Goal: Task Accomplishment & Management: Manage account settings

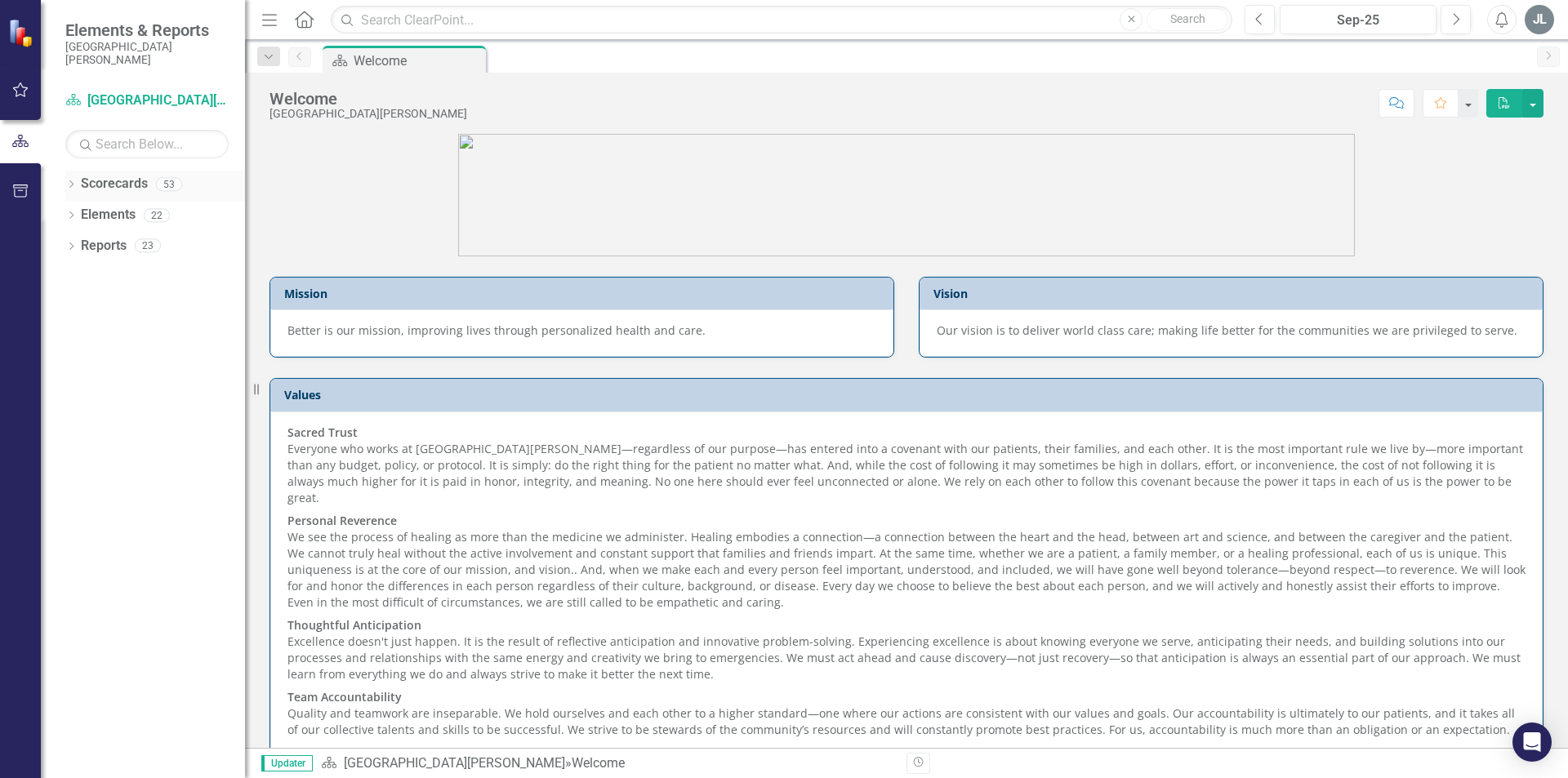
click at [133, 179] on link "Scorecards" at bounding box center [115, 184] width 67 height 19
click at [139, 184] on link "Scorecards" at bounding box center [115, 184] width 67 height 19
click at [104, 217] on link "Elements" at bounding box center [108, 215] width 54 height 19
click at [103, 250] on link "Reports" at bounding box center [104, 245] width 46 height 19
click at [127, 100] on link "Scorecard [GEOGRAPHIC_DATA][PERSON_NAME]" at bounding box center [147, 100] width 163 height 19
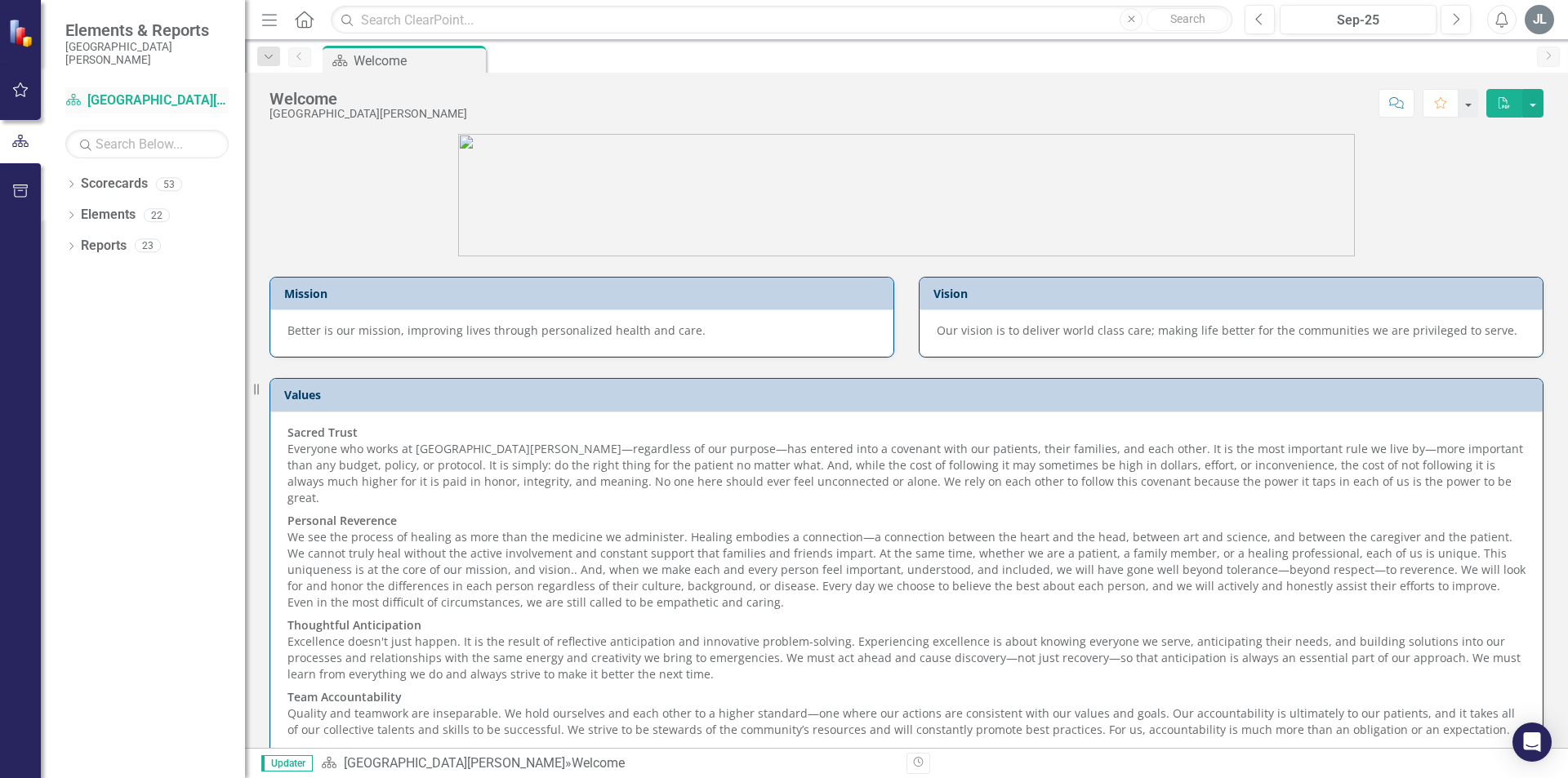
click at [138, 98] on link "Scorecard [GEOGRAPHIC_DATA][PERSON_NAME]" at bounding box center [147, 100] width 163 height 19
click at [28, 94] on icon "button" at bounding box center [20, 89] width 17 height 13
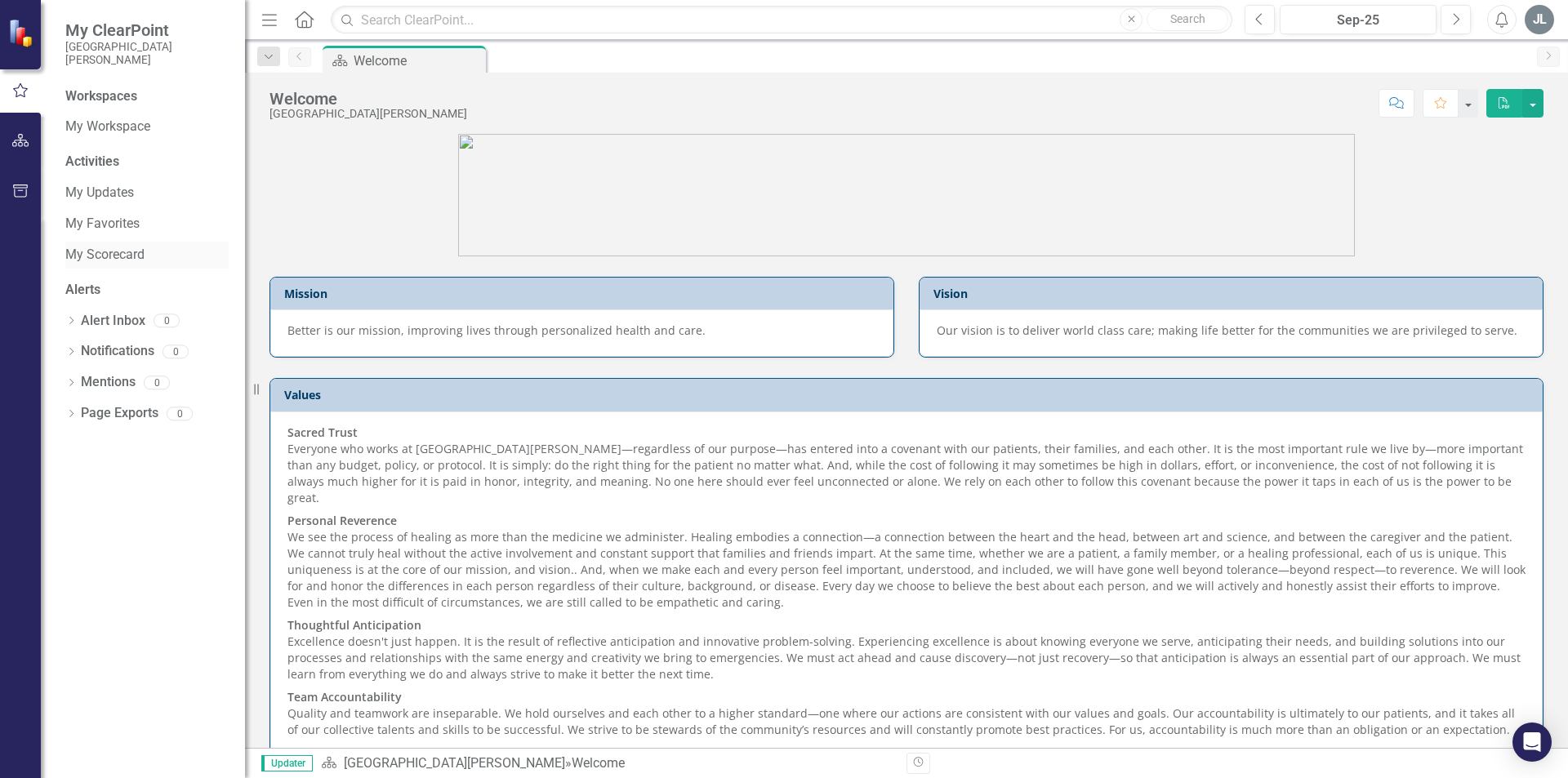
click at [95, 253] on link "My Scorecard" at bounding box center [147, 254] width 163 height 19
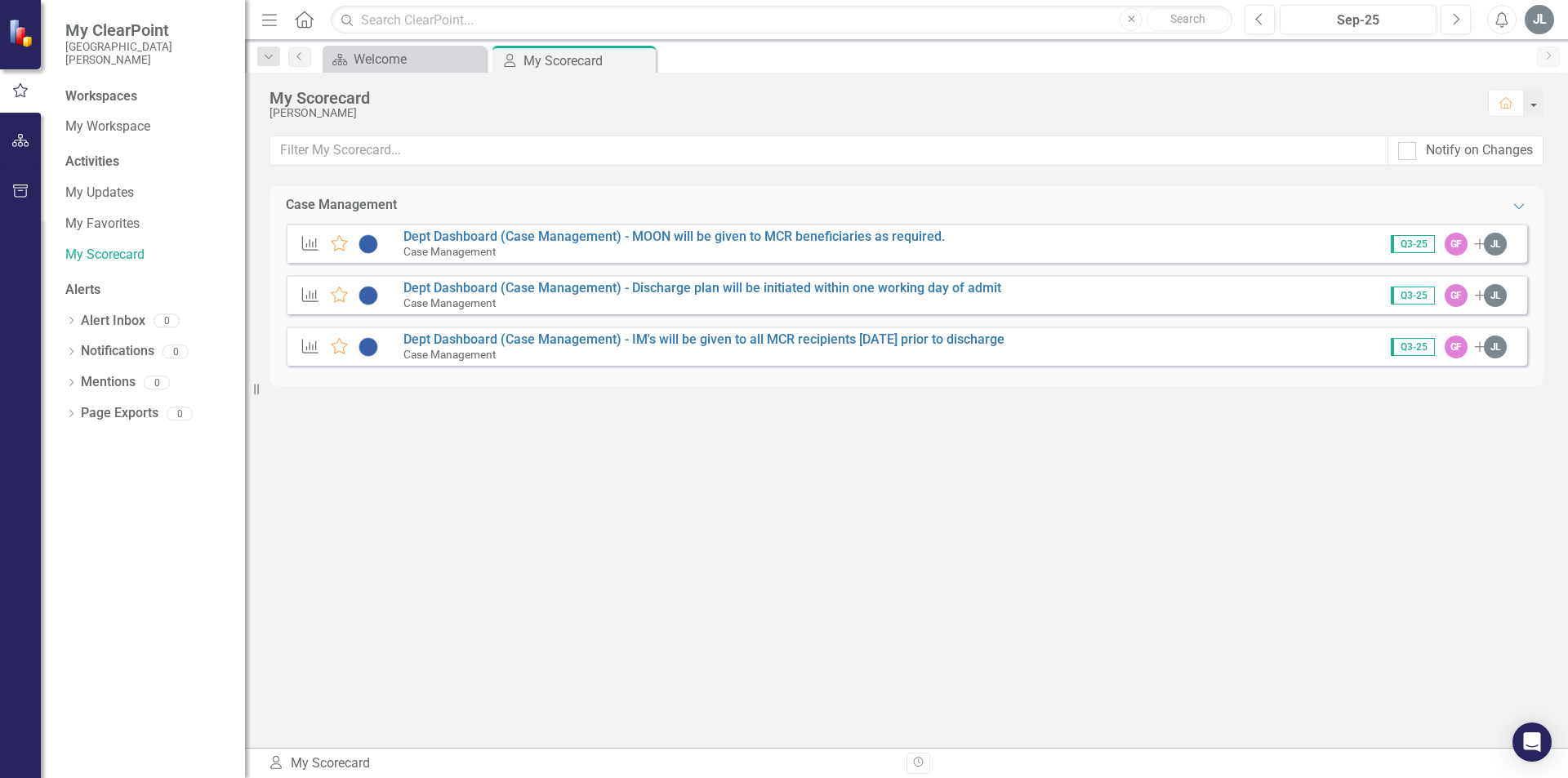
click at [377, 292] on img at bounding box center [367, 296] width 21 height 20
click at [432, 287] on link "Dept Dashboard (Case Management) - Discharge plan will be initiated within one …" at bounding box center [702, 288] width 598 height 16
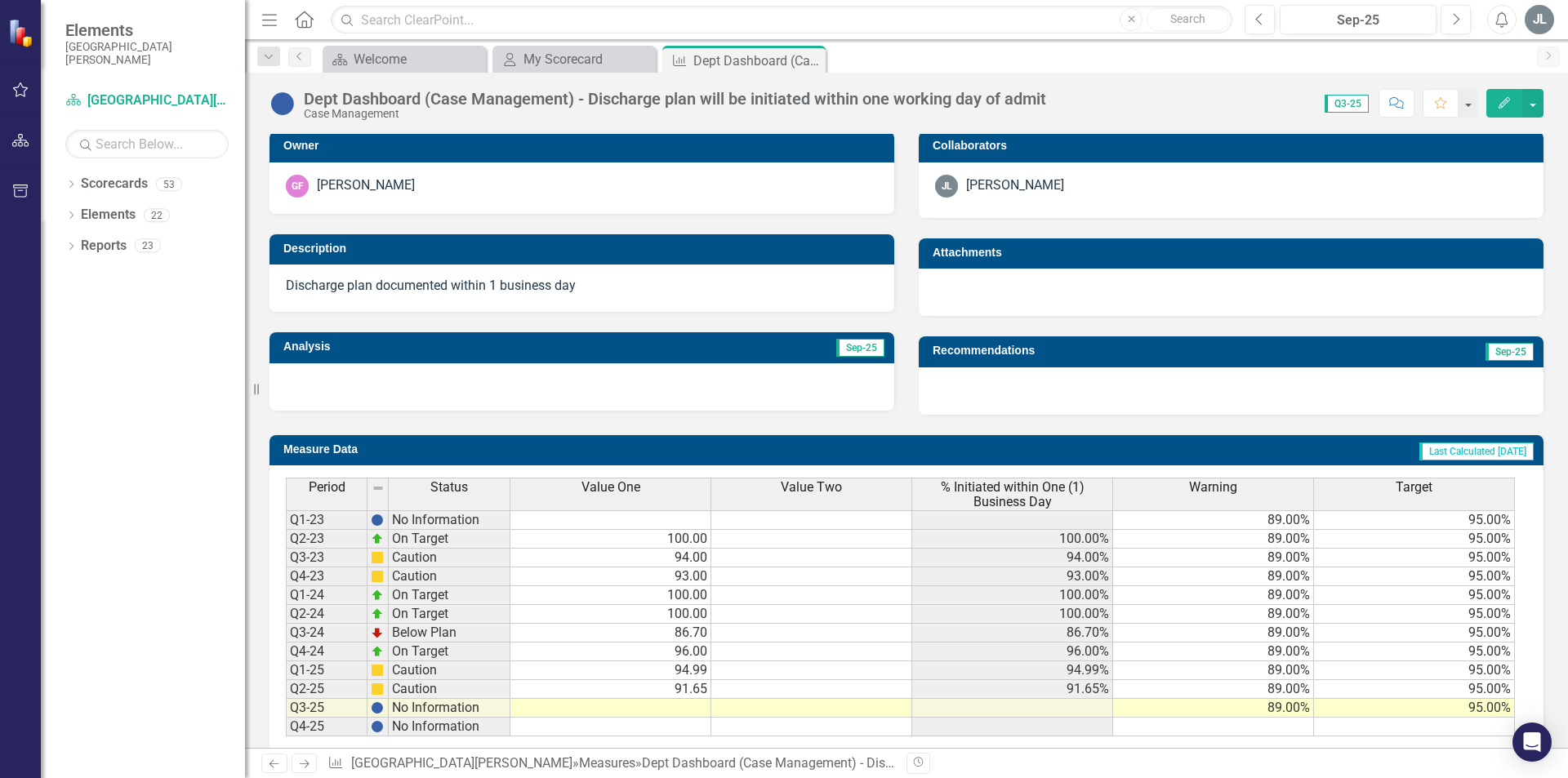
scroll to position [355, 0]
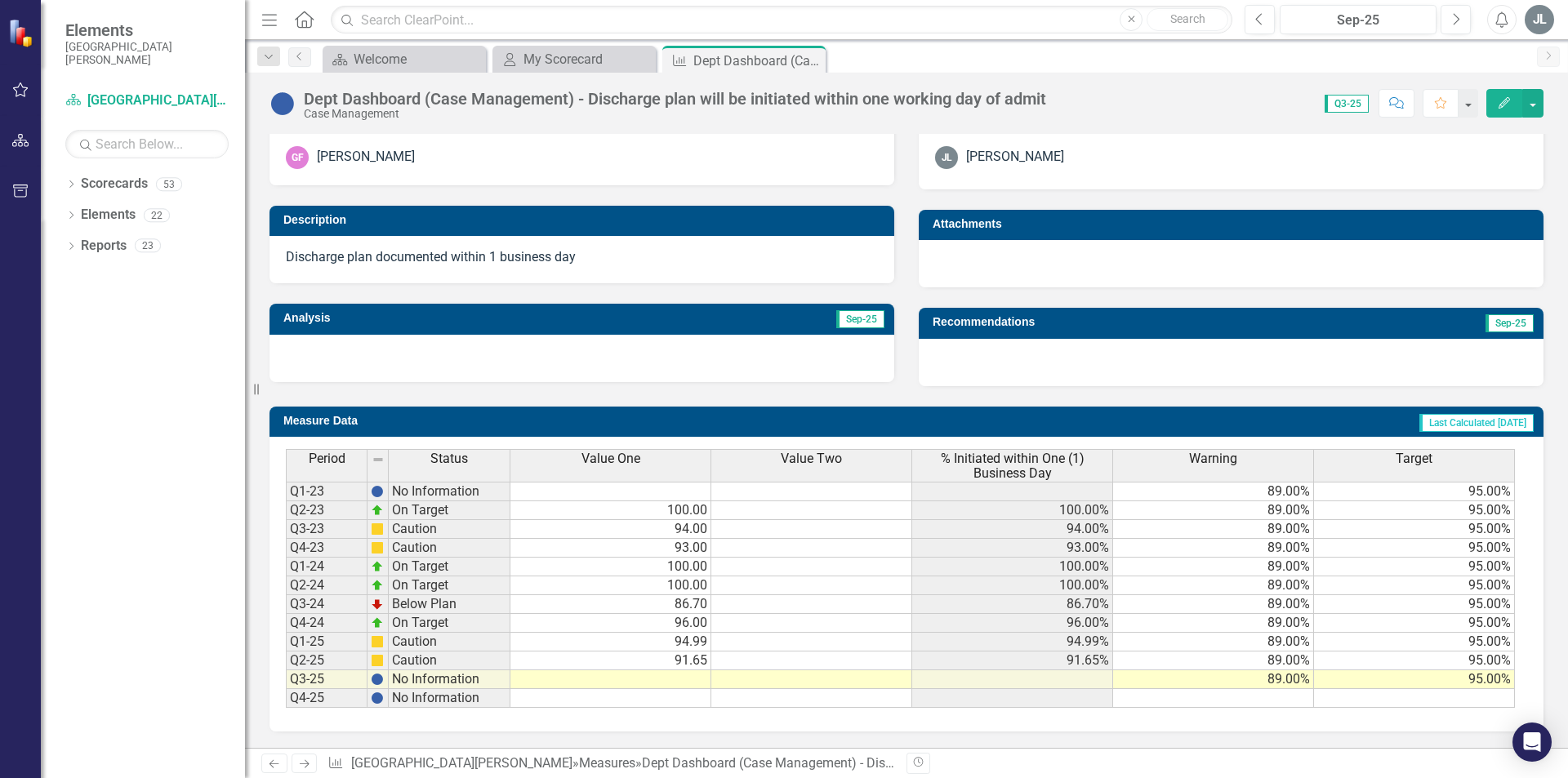
click at [567, 676] on td at bounding box center [611, 679] width 201 height 19
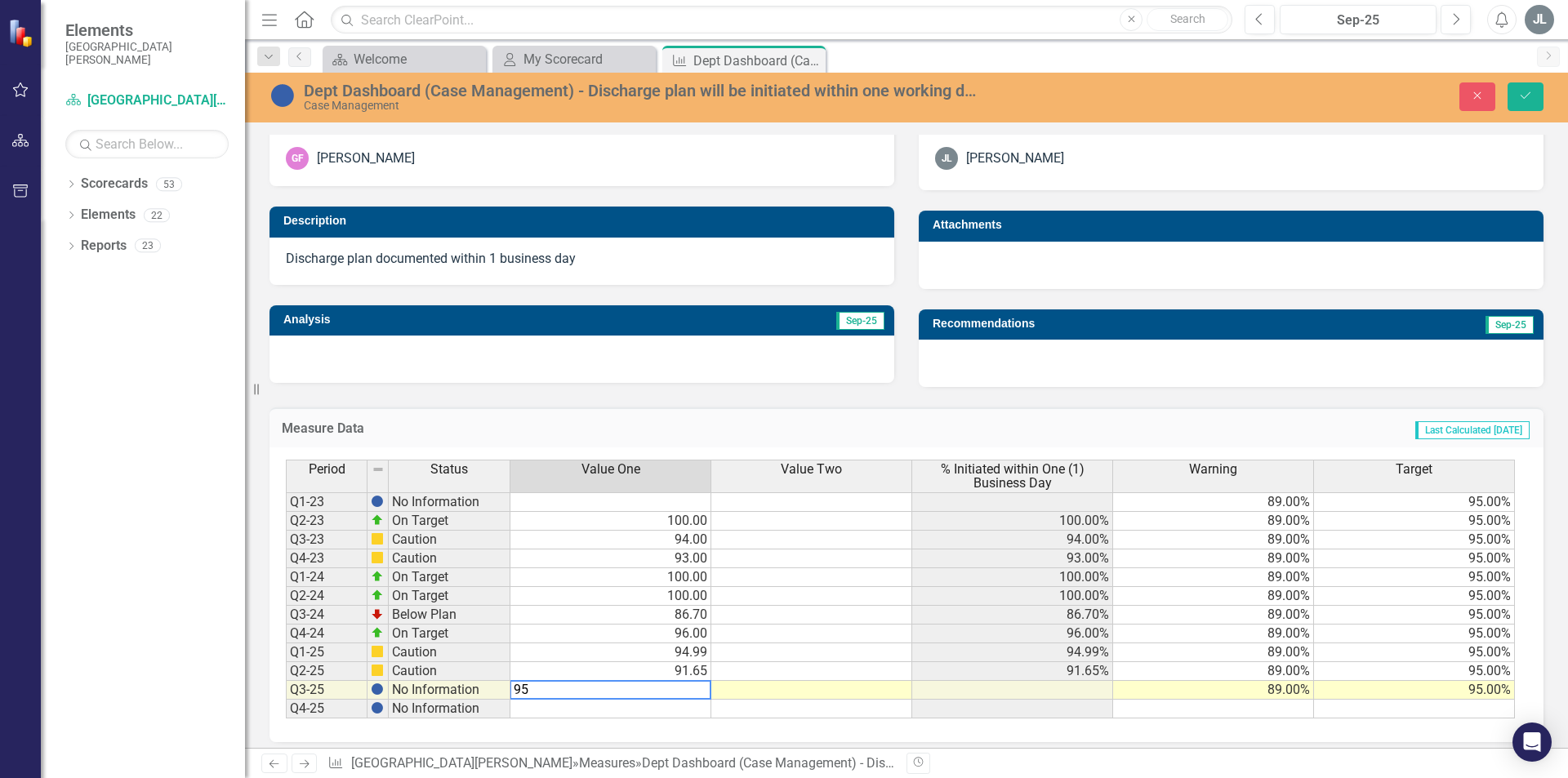
type textarea "9"
click at [1075, 687] on td at bounding box center [1012, 690] width 201 height 19
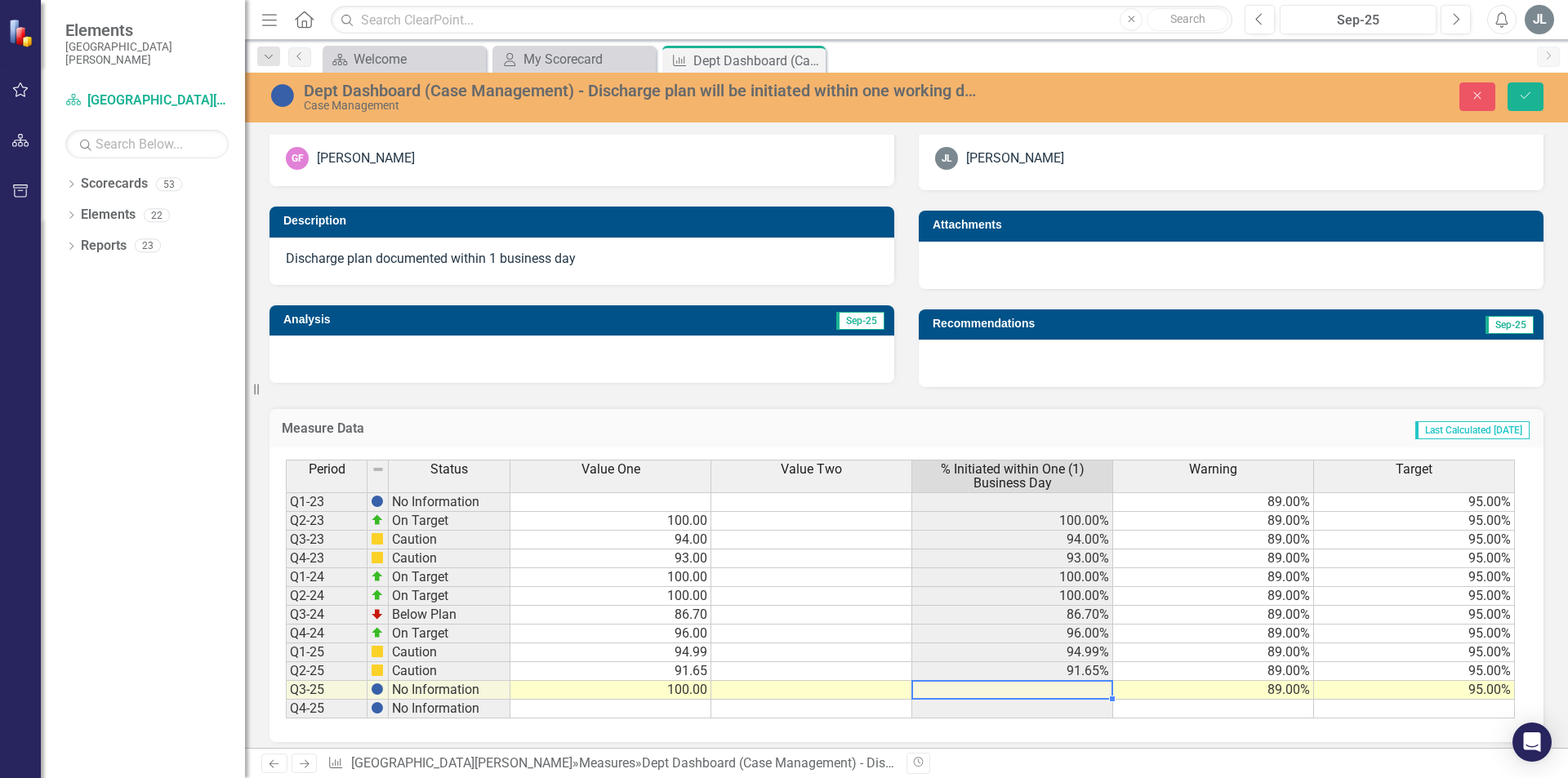
click at [693, 686] on td "100.00" at bounding box center [611, 690] width 201 height 19
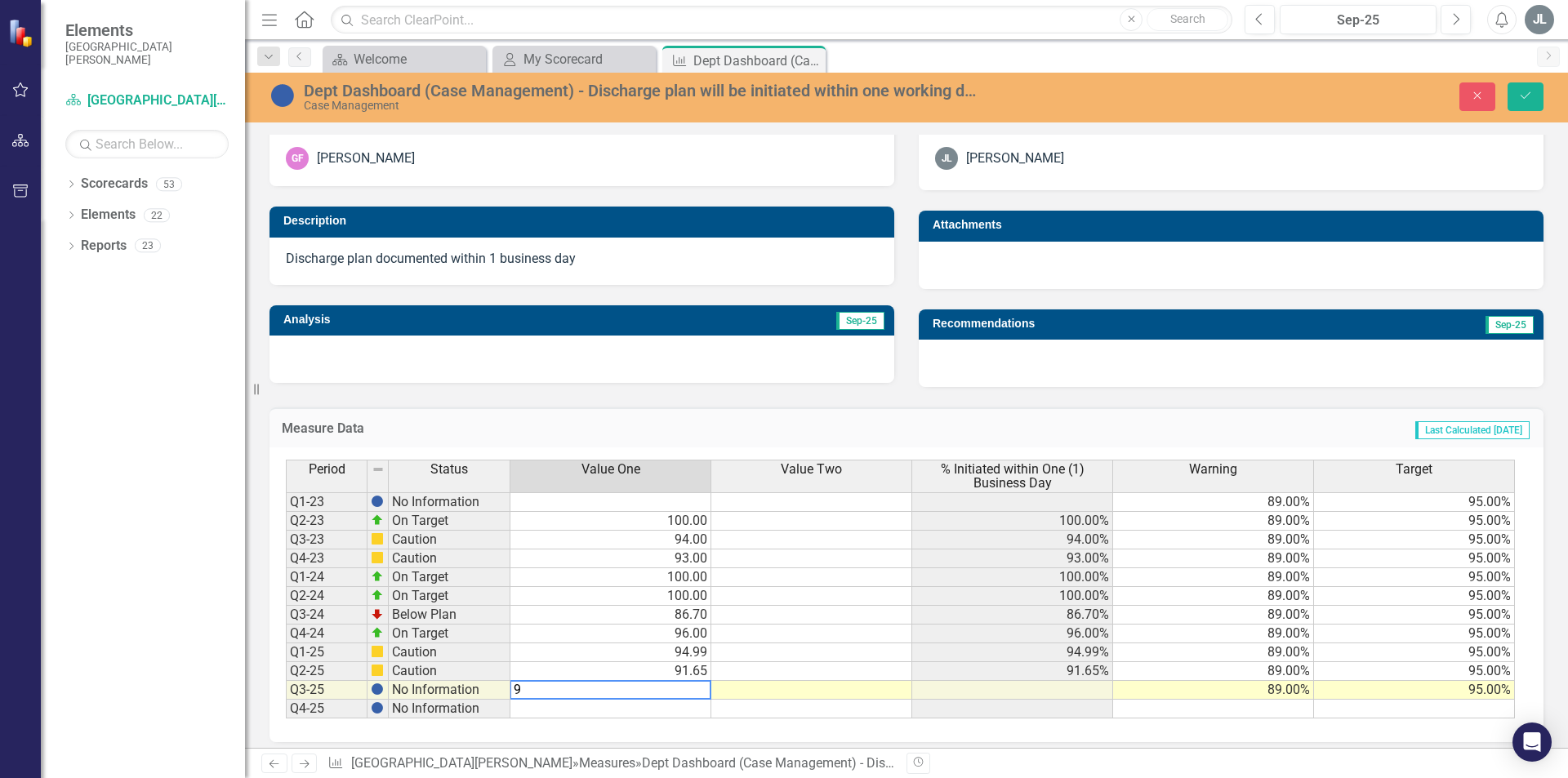
type textarea "95"
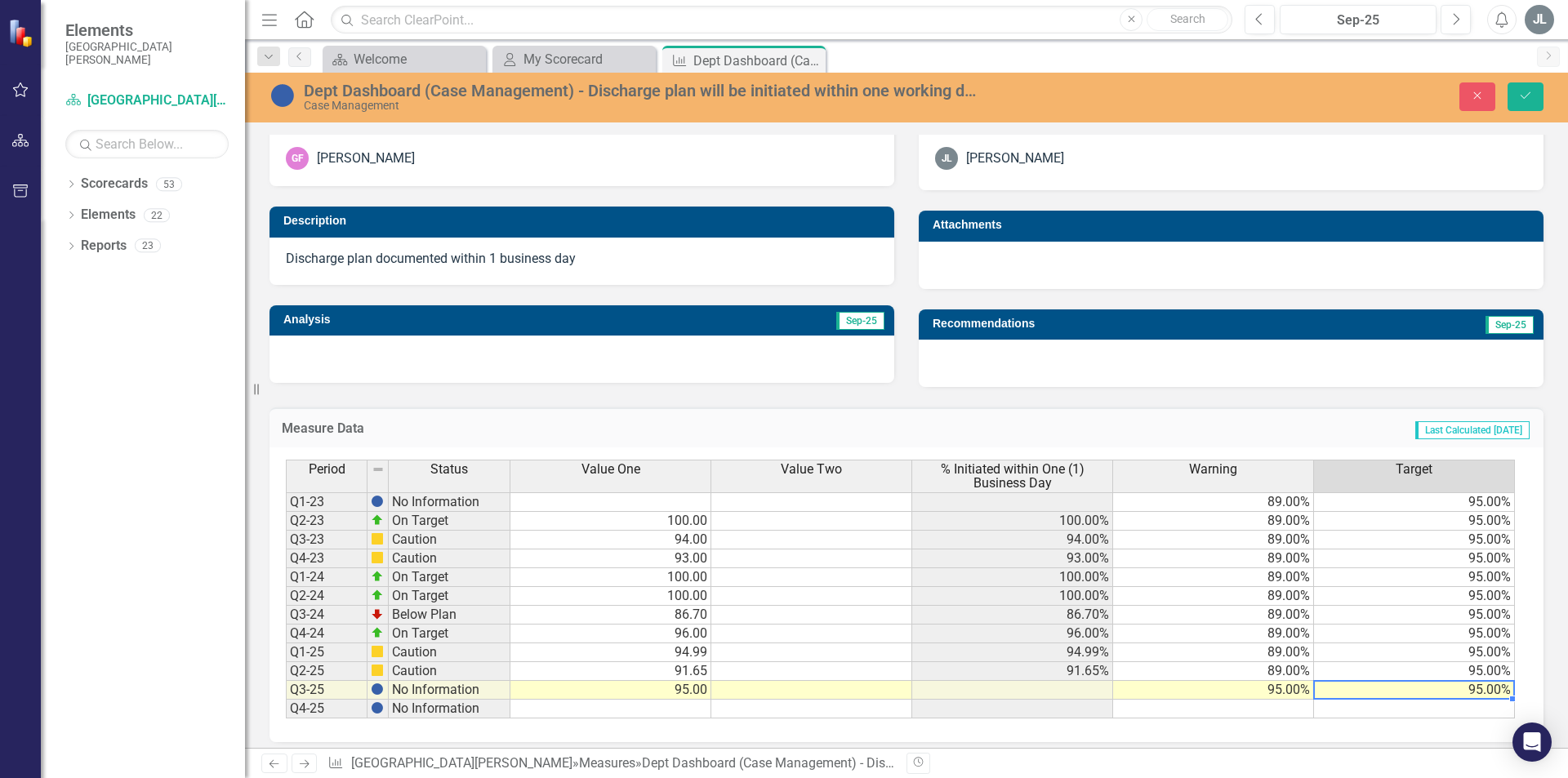
click at [691, 688] on td "95.00" at bounding box center [611, 690] width 201 height 19
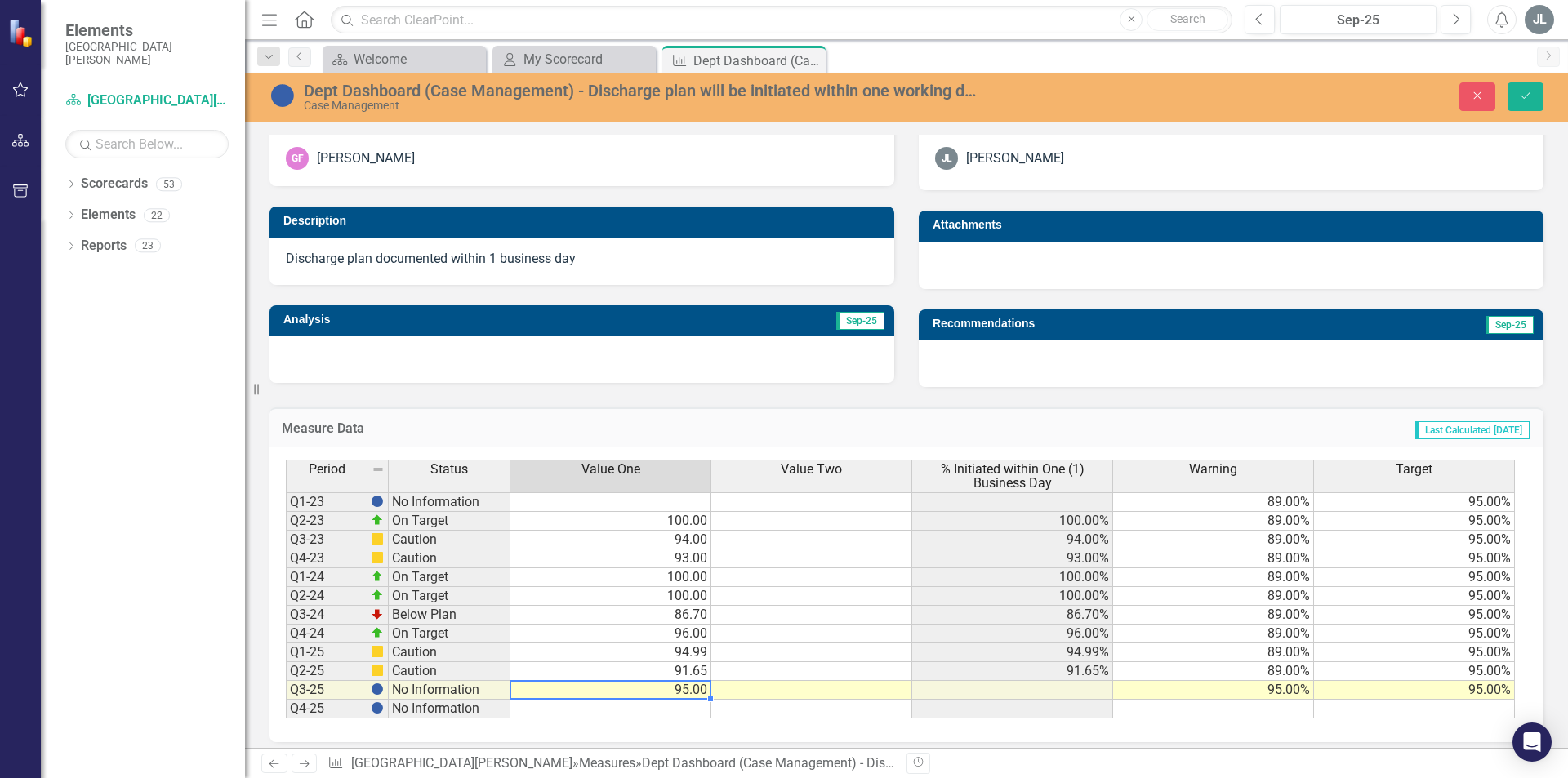
click at [689, 689] on td "95.00" at bounding box center [611, 690] width 201 height 19
click at [655, 688] on td "95.00" at bounding box center [611, 690] width 201 height 19
click at [687, 689] on td "95.00" at bounding box center [611, 690] width 201 height 19
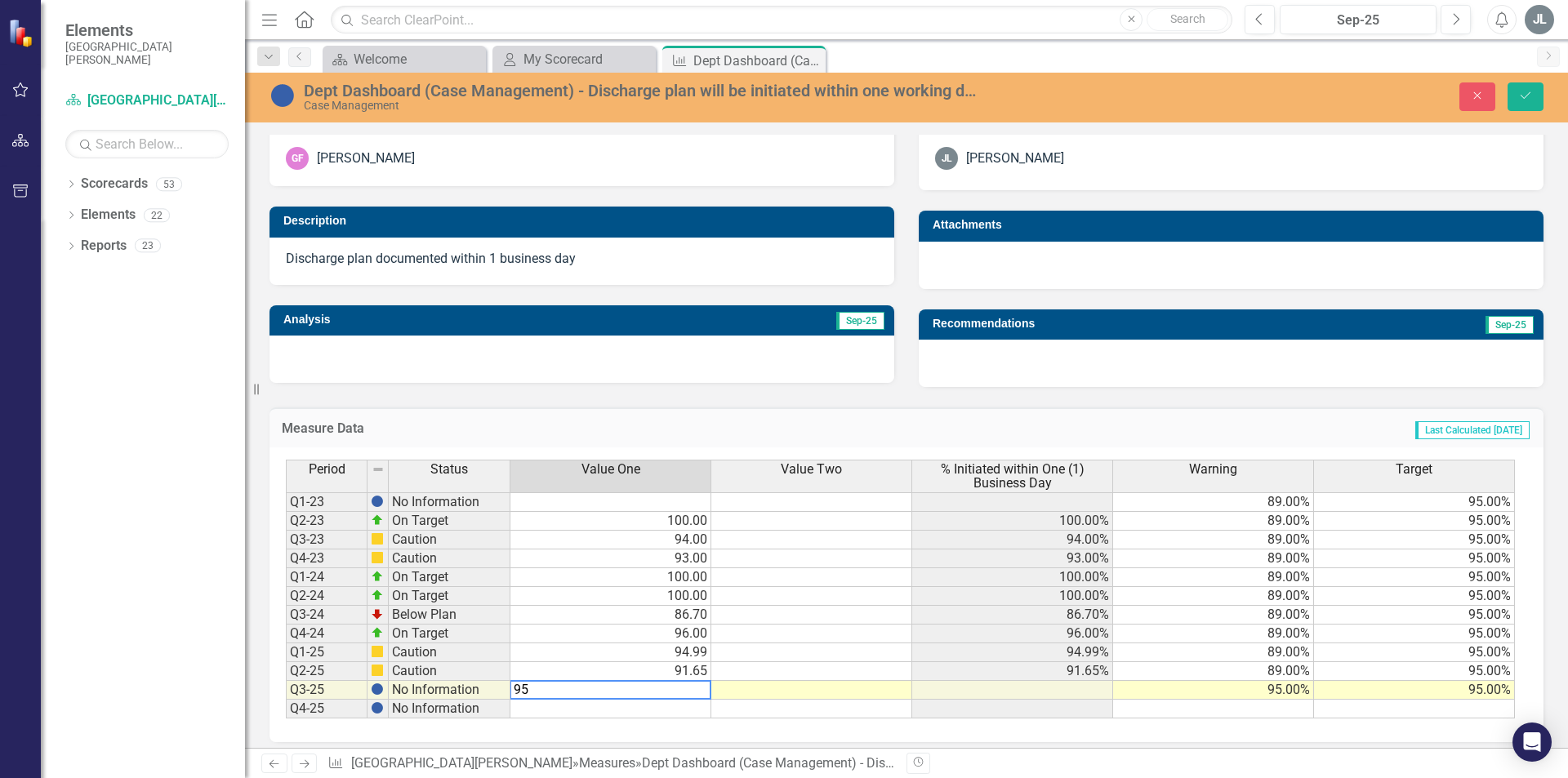
click at [687, 689] on textarea "95" at bounding box center [611, 690] width 202 height 20
type textarea "96.7"
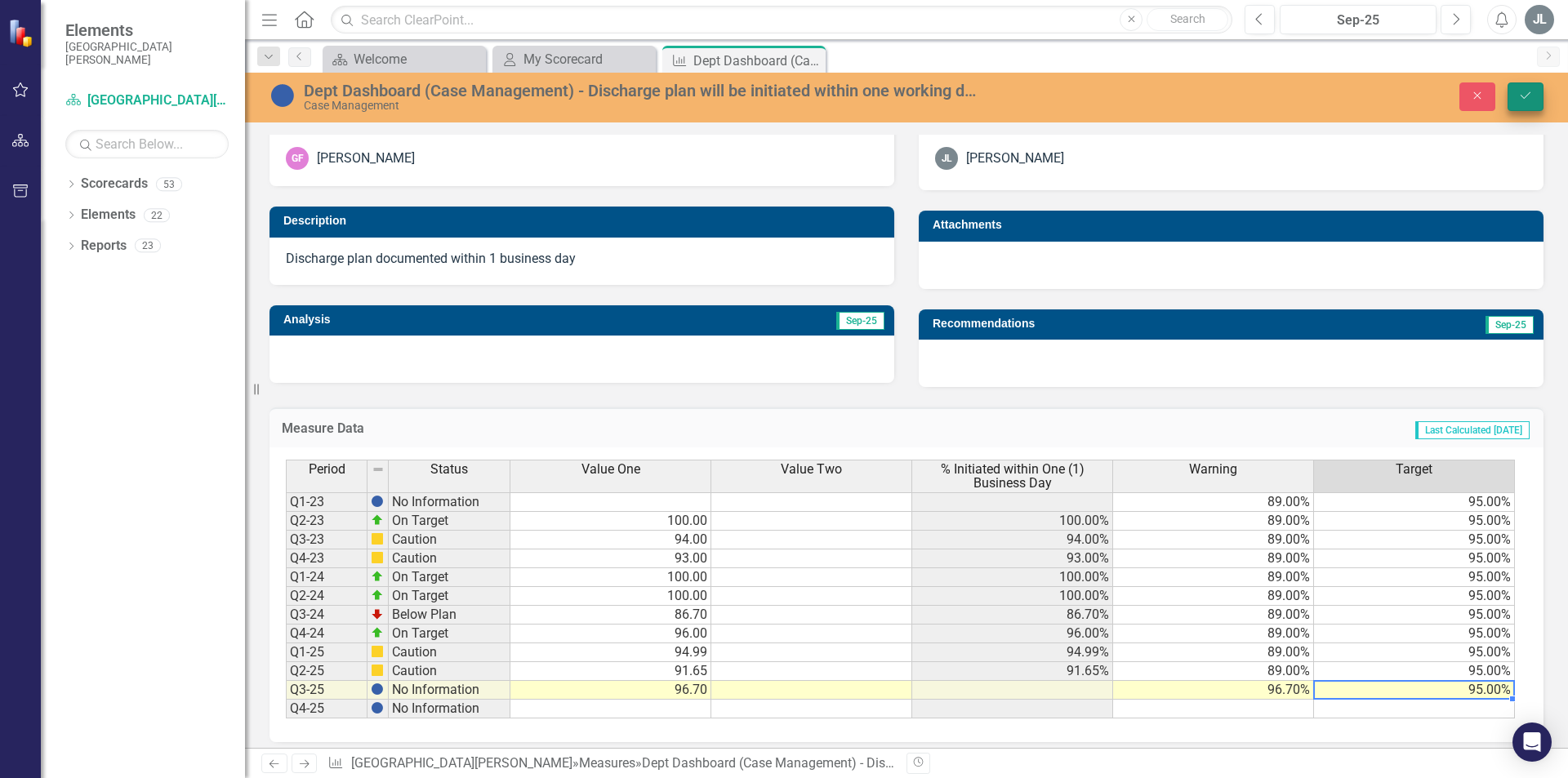
type textarea "95"
click at [1529, 91] on icon "Save" at bounding box center [1524, 96] width 15 height 12
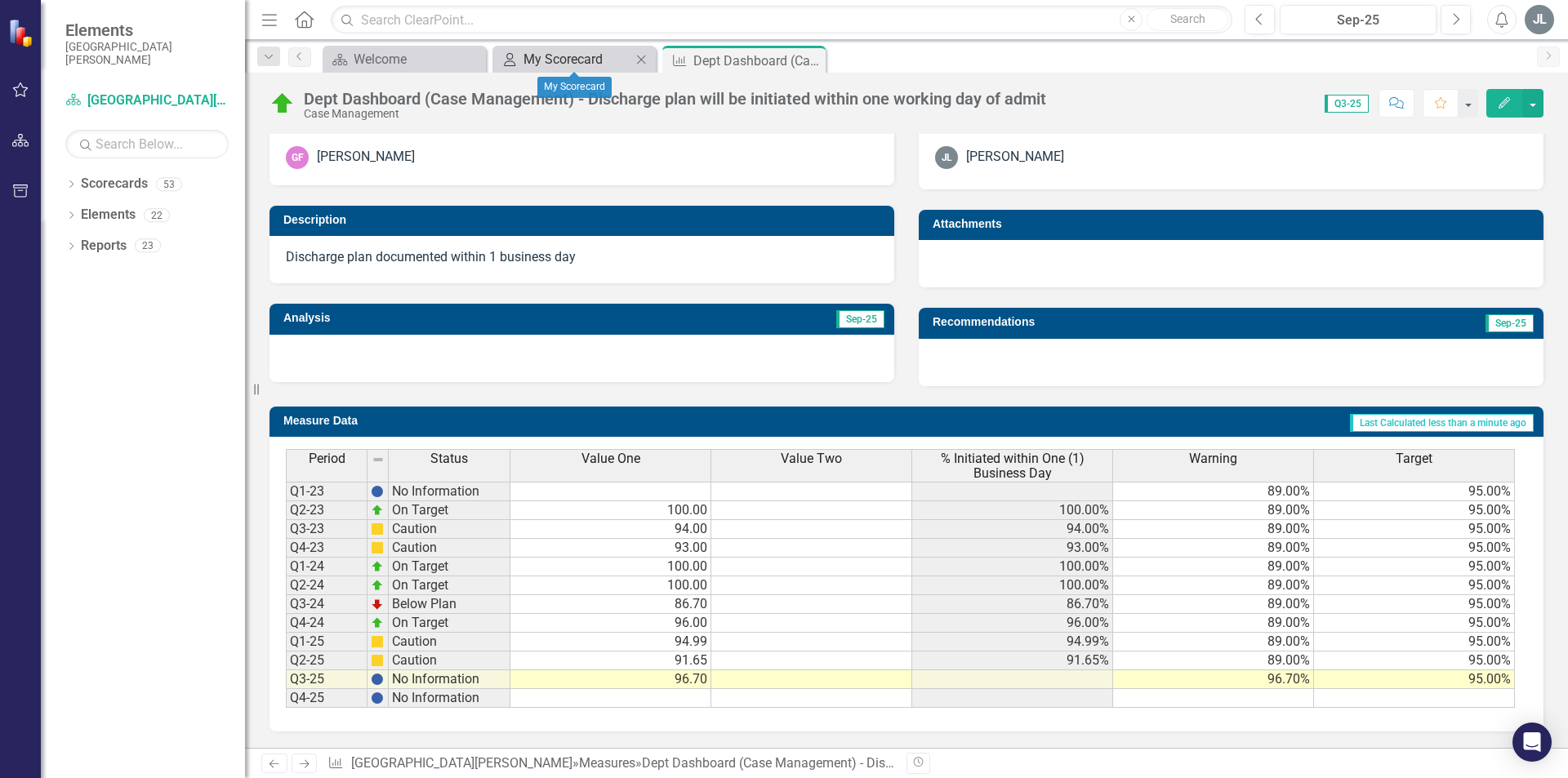
click at [547, 53] on div "My Scorecard" at bounding box center [577, 58] width 108 height 21
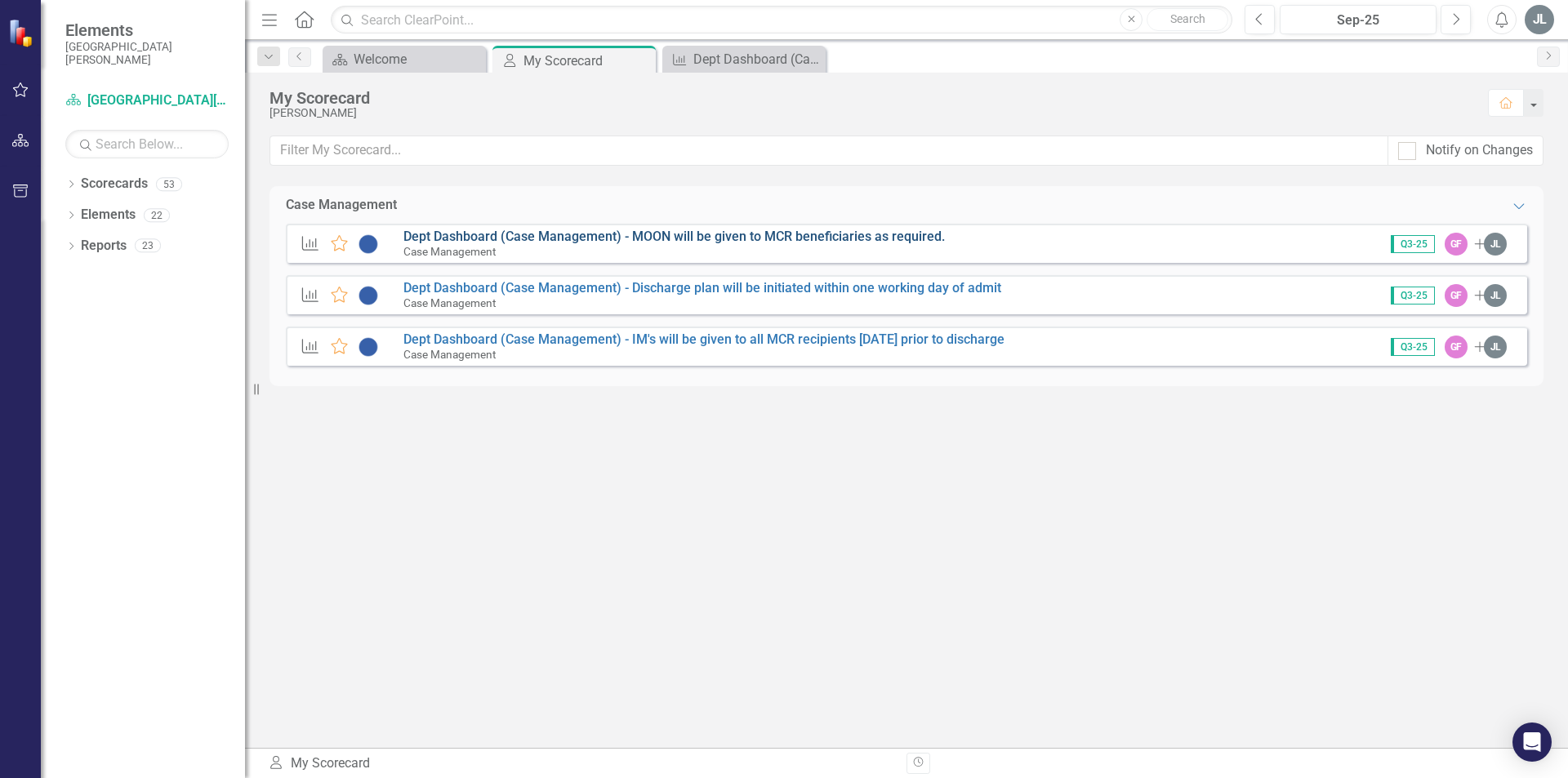
click at [585, 237] on link "Dept Dashboard (Case Management) - MOON will be given to MCR beneficiaries as r…" at bounding box center [673, 237] width 541 height 16
